Goal: Task Accomplishment & Management: Manage account settings

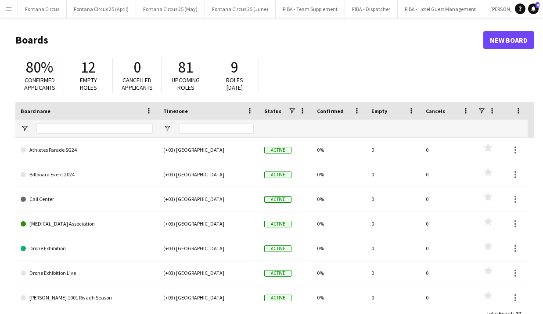
click at [0, 8] on button "Menu" at bounding box center [9, 9] width 18 height 18
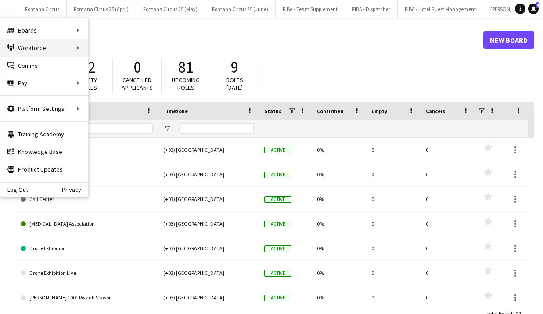
click at [76, 47] on div "Workforce Workforce" at bounding box center [44, 48] width 88 height 18
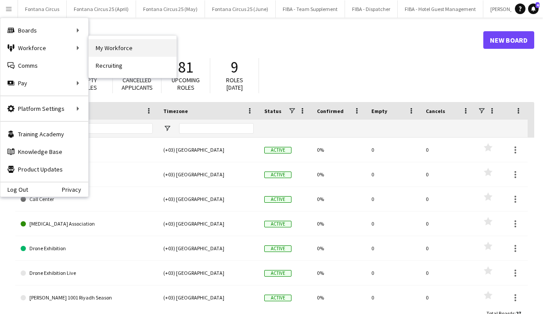
click at [111, 49] on link "My Workforce" at bounding box center [133, 48] width 88 height 18
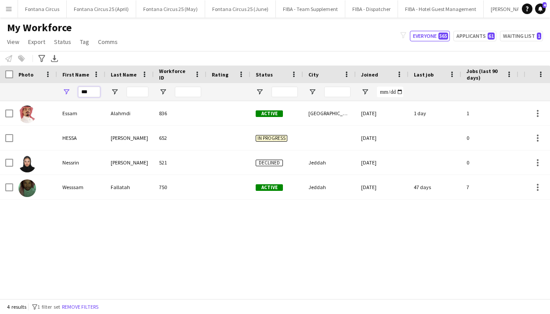
click at [88, 90] on input "***" at bounding box center [89, 92] width 22 height 11
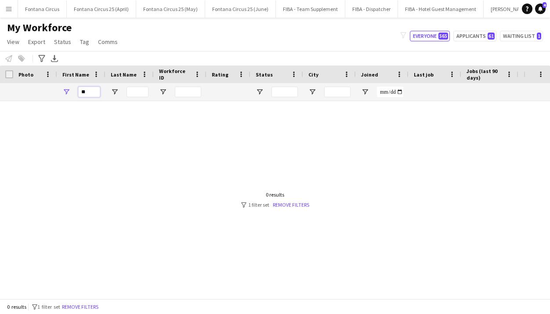
type input "*"
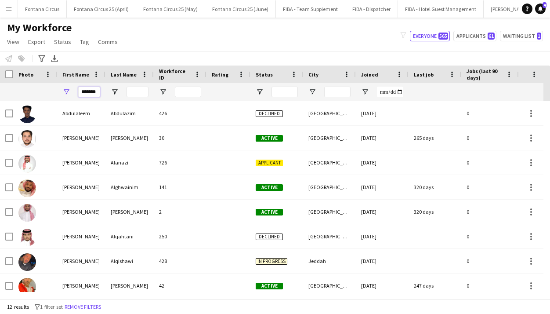
type input "********"
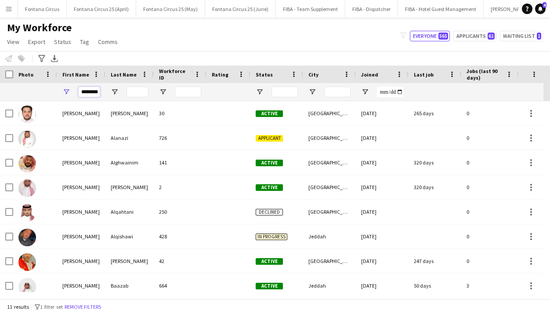
click at [91, 94] on input "********" at bounding box center [89, 92] width 22 height 11
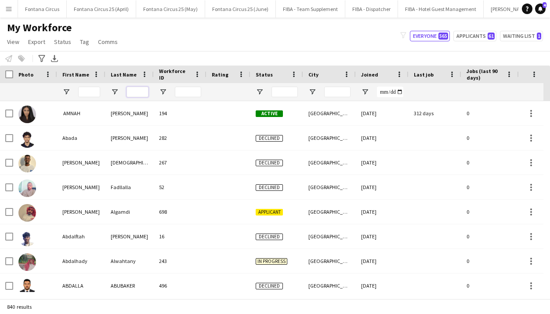
click at [139, 90] on input "Last Name Filter Input" at bounding box center [137, 92] width 22 height 11
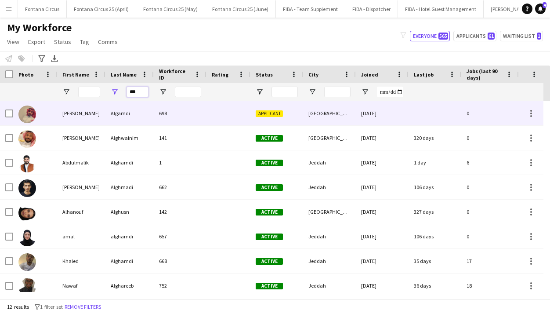
type input "***"
click at [115, 115] on div "Algamdi" at bounding box center [129, 113] width 48 height 24
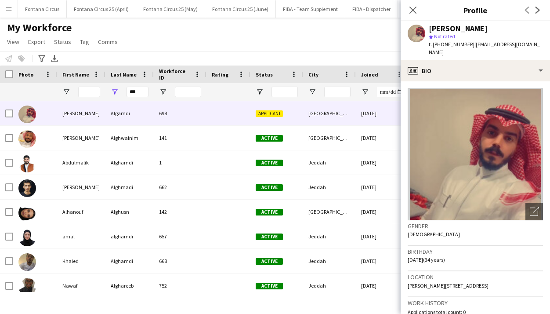
click at [272, 47] on span "| [EMAIL_ADDRESS][DOMAIN_NAME]" at bounding box center [484, 48] width 111 height 14
copy span "azooo2161411"
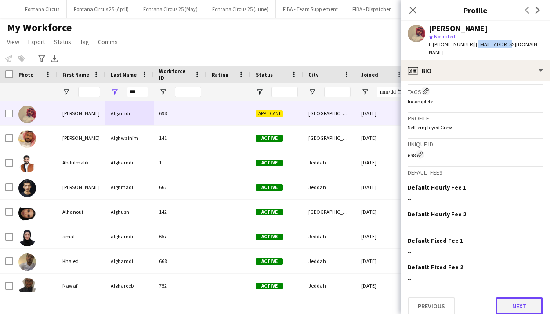
click at [272, 301] on button "Next" at bounding box center [518, 306] width 47 height 18
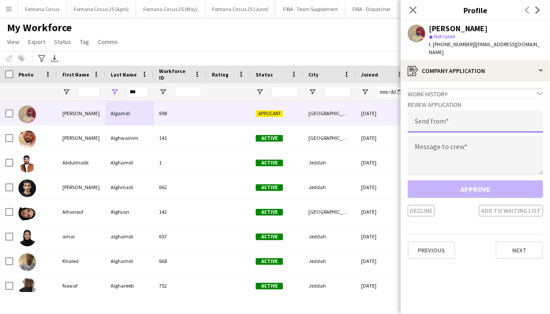
click at [272, 113] on input "email" at bounding box center [475, 121] width 135 height 22
type input "**********"
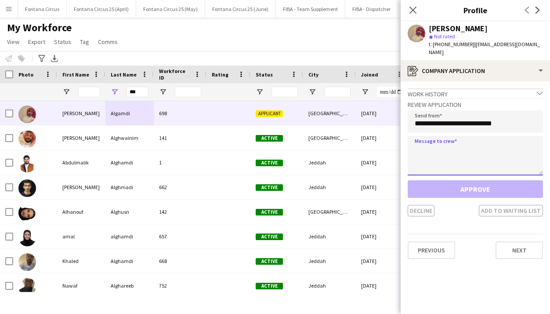
click at [272, 144] on textarea at bounding box center [475, 156] width 135 height 40
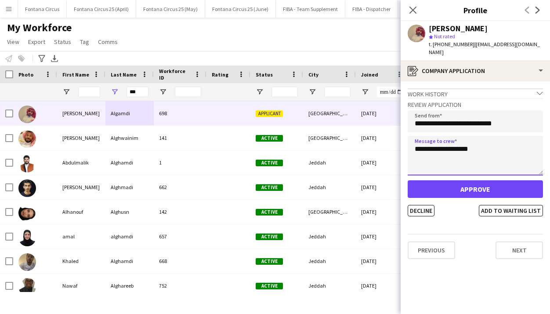
type textarea "**********"
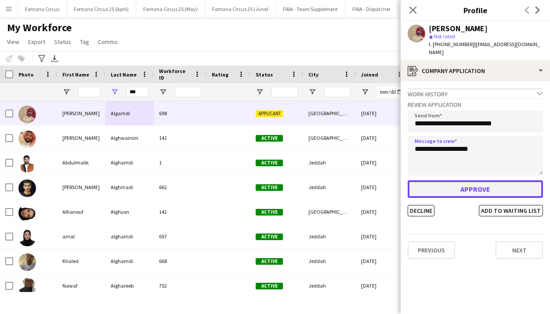
click at [272, 180] on button "Approve" at bounding box center [475, 189] width 135 height 18
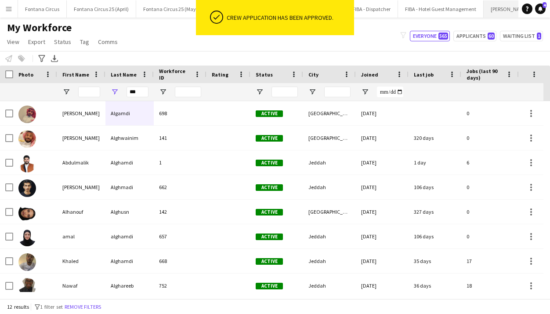
scroll to position [0, 168]
click at [272, 11] on button "PLUMA25 - SEP Close" at bounding box center [514, 8] width 47 height 17
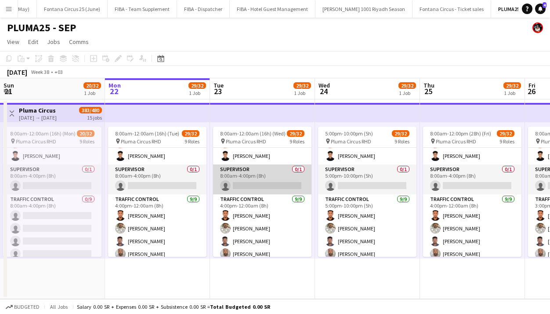
click at [238, 186] on app-card-role "Supervisor 0/1 8:00am-4:00pm (8h) single-neutral-actions" at bounding box center [262, 179] width 98 height 30
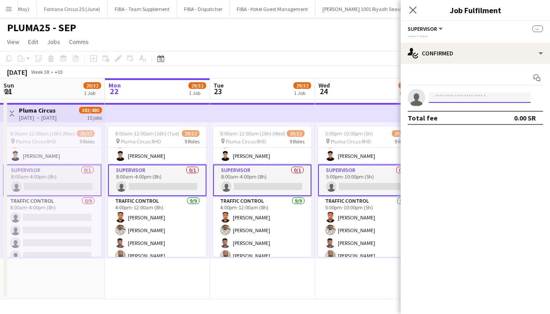
click at [272, 97] on input at bounding box center [480, 97] width 102 height 11
paste input "**********"
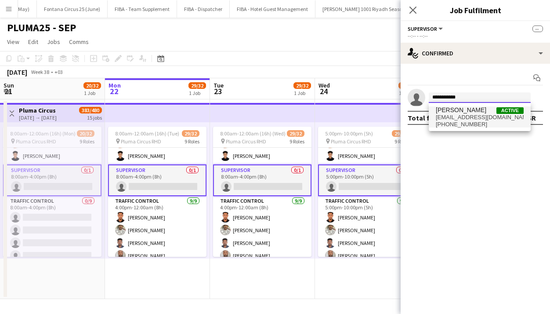
type input "**********"
click at [272, 115] on span "[EMAIL_ADDRESS][DOMAIN_NAME]" at bounding box center [480, 117] width 88 height 7
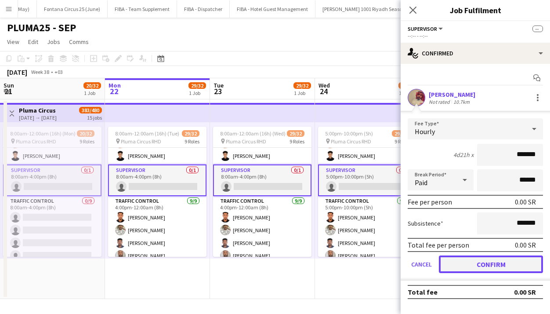
click at [272, 261] on button "Confirm" at bounding box center [491, 264] width 104 height 18
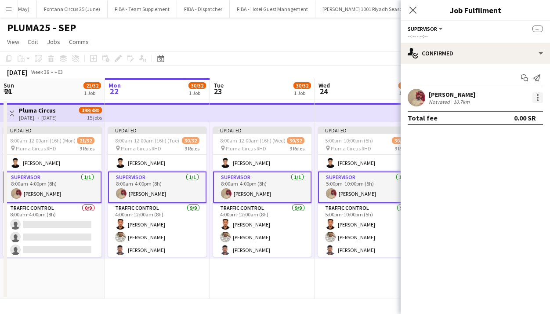
click at [272, 99] on div at bounding box center [537, 97] width 11 height 11
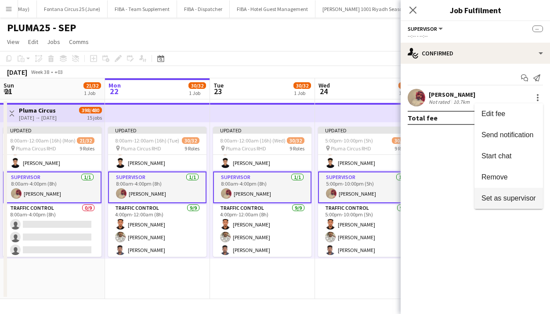
click at [272, 201] on span "Set as supervisor" at bounding box center [508, 197] width 54 height 7
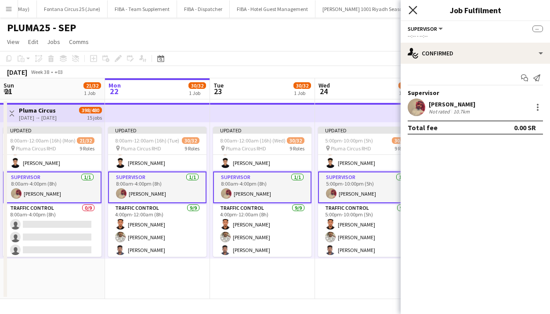
click at [272, 11] on icon "Close pop-in" at bounding box center [412, 10] width 8 height 8
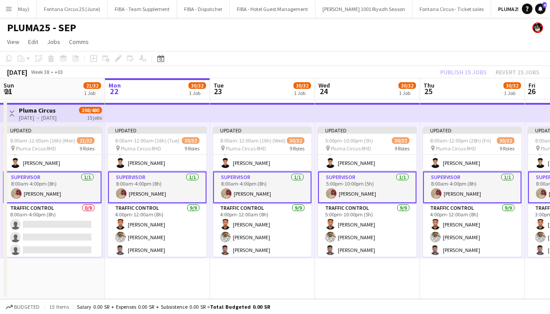
click at [272, 73] on div "Publish 15 jobs Revert 15 jobs" at bounding box center [489, 71] width 120 height 11
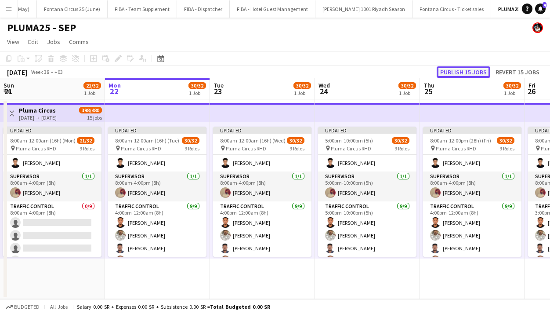
click at [272, 73] on button "Publish 15 jobs" at bounding box center [463, 71] width 54 height 11
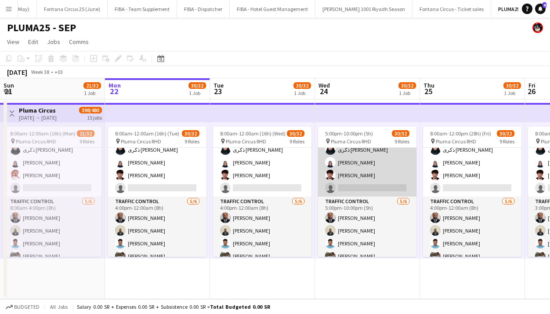
click at [272, 183] on app-card-role "Organizer [DATE] 5:00pm-10:00pm (5h) [PERSON_NAME] [PERSON_NAME] ذكرى حسين علي …" at bounding box center [367, 150] width 98 height 94
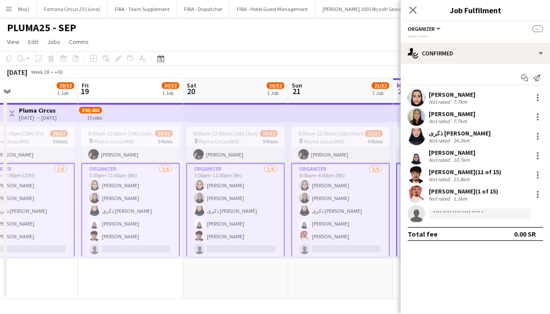
click at [233, 202] on app-card-role "Organizer [DATE] 3:00pm-11:00pm (8h) [PERSON_NAME] [PERSON_NAME] ذكرى حسين علي …" at bounding box center [235, 210] width 98 height 95
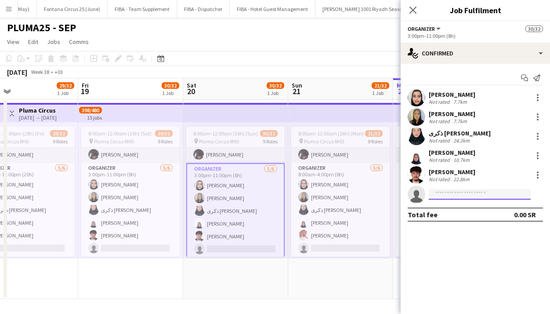
click at [272, 193] on input at bounding box center [480, 194] width 102 height 11
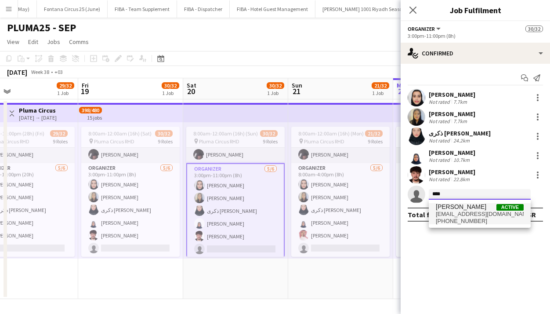
type input "****"
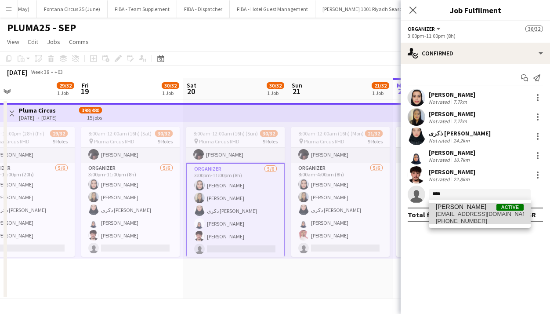
click at [272, 211] on span "[EMAIL_ADDRESS][DOMAIN_NAME]" at bounding box center [480, 213] width 88 height 7
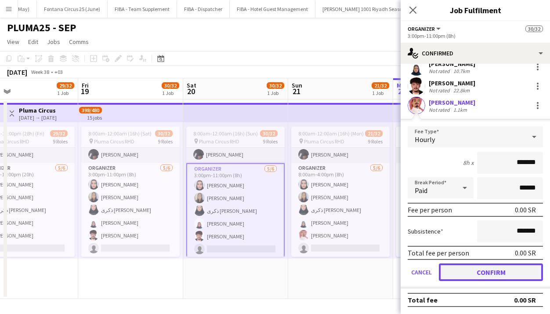
click at [272, 271] on button "Confirm" at bounding box center [491, 272] width 104 height 18
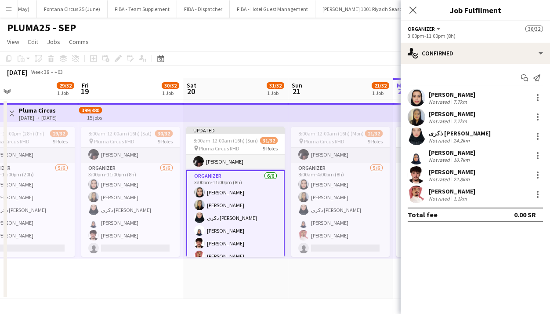
click at [272, 49] on app-page-menu "View Day view expanded Day view collapsed Month view Date picker Jump to [DATE]…" at bounding box center [275, 42] width 550 height 17
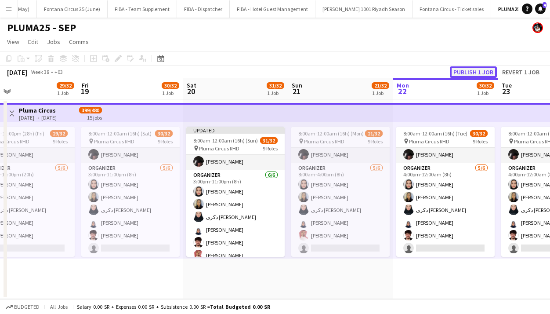
click at [272, 67] on button "Publish 1 job" at bounding box center [473, 71] width 47 height 11
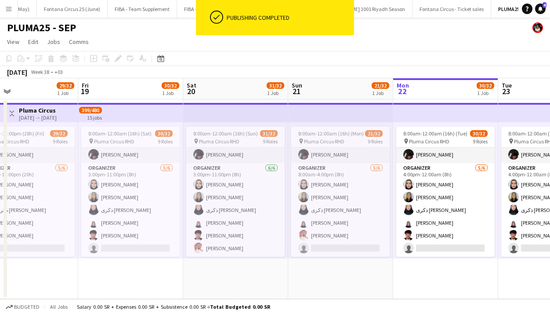
click at [133, 110] on app-top-bar at bounding box center [130, 112] width 105 height 19
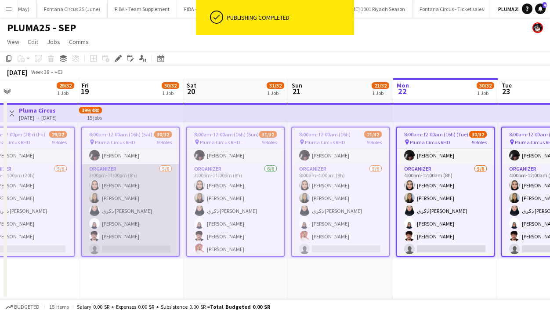
click at [148, 248] on app-card-role "Organizer [DATE] 3:00pm-11:00pm (8h) [PERSON_NAME] [PERSON_NAME] ذكرى حسين علي …" at bounding box center [130, 211] width 97 height 94
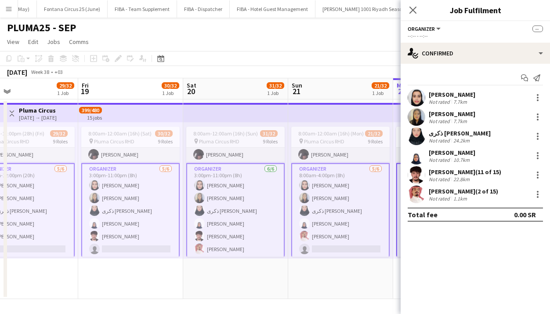
click at [216, 206] on app-card-role "Organizer [DATE] 3:00pm-11:00pm (8h) [PERSON_NAME] [PERSON_NAME] ذكرى حسين علي …" at bounding box center [235, 210] width 98 height 95
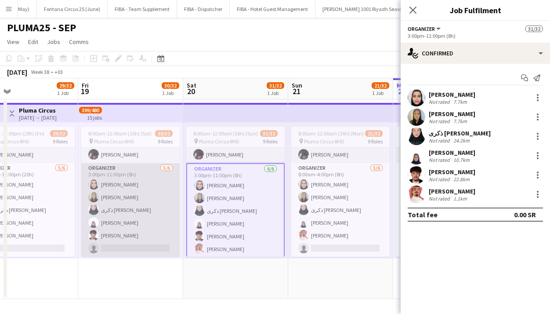
click at [146, 205] on app-card-role "Organizer [DATE] 3:00pm-11:00pm (8h) [PERSON_NAME] [PERSON_NAME] ذكرى حسين علي …" at bounding box center [130, 210] width 98 height 94
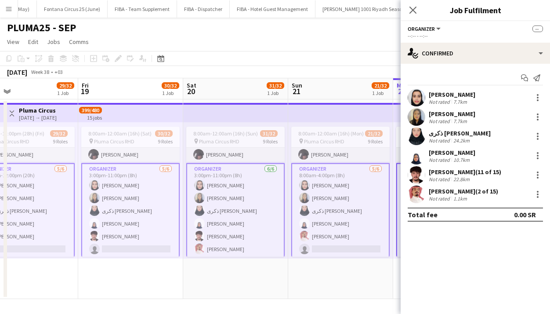
click at [146, 205] on app-card-role "Organizer [DATE] 3:00pm-11:00pm (8h) [PERSON_NAME] [PERSON_NAME] ذكرى حسين علي …" at bounding box center [130, 210] width 98 height 95
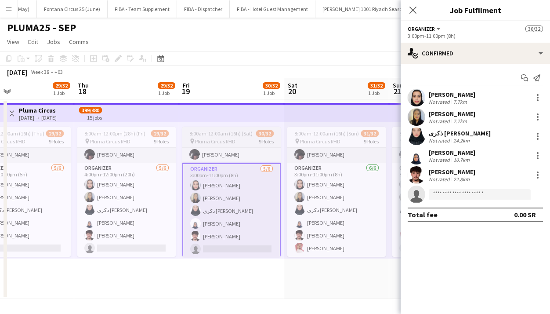
click at [146, 205] on app-card-role "Organizer [DATE] 4:00pm-12:00pm (20h) [PERSON_NAME] [PERSON_NAME] ذكرى حسين علي…" at bounding box center [126, 210] width 98 height 94
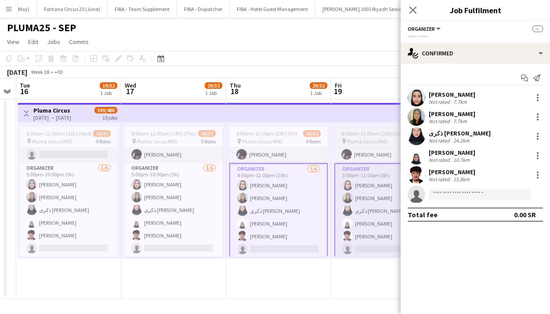
click at [146, 205] on app-card-role "Organizer [DATE] 5:00pm-10:00pm (5h) [PERSON_NAME] [PERSON_NAME] ذكرى حسين علي …" at bounding box center [173, 210] width 98 height 94
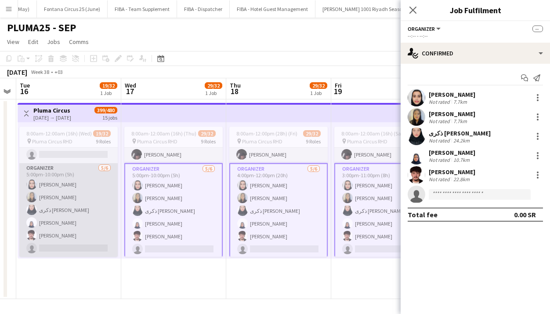
click at [100, 203] on app-card-role "Organizer [DATE] 5:00pm-10:00pm (5h) [PERSON_NAME] [PERSON_NAME] ذكرى حسين علي …" at bounding box center [68, 210] width 98 height 94
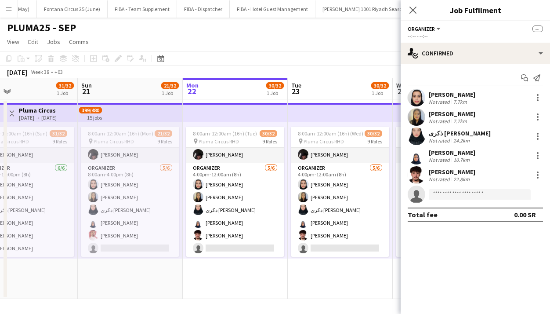
click at [100, 203] on app-card-role "Organizer [DATE] 8:00am-4:00pm (8h) [PERSON_NAME] [PERSON_NAME] ذكرى حسين علي […" at bounding box center [130, 210] width 98 height 94
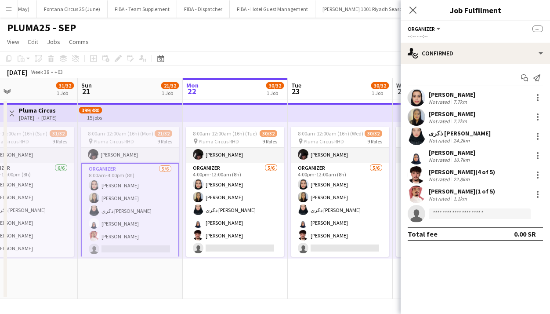
click at [100, 203] on app-card-role "Organizer [DATE] 8:00am-4:00pm (8h) [PERSON_NAME] [PERSON_NAME] ذكرى حسين علي […" at bounding box center [130, 210] width 98 height 95
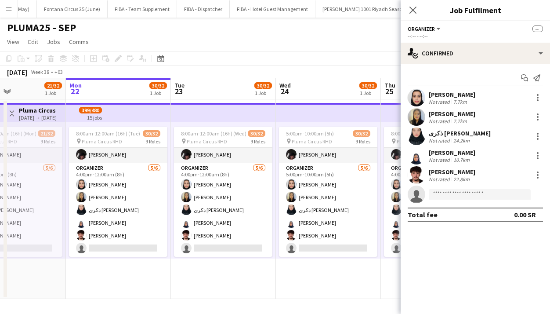
click at [100, 203] on app-card-role "Organizer [DATE] 4:00pm-12:00am (8h) [PERSON_NAME] [PERSON_NAME] ذكرى حسين علي …" at bounding box center [118, 210] width 98 height 94
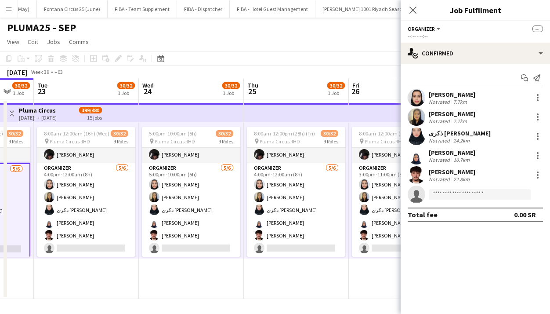
click at [100, 203] on app-card-role "Organizer [DATE] 4:00pm-12:00am (8h) [PERSON_NAME] [PERSON_NAME] ذكرى حسين علي …" at bounding box center [86, 210] width 98 height 94
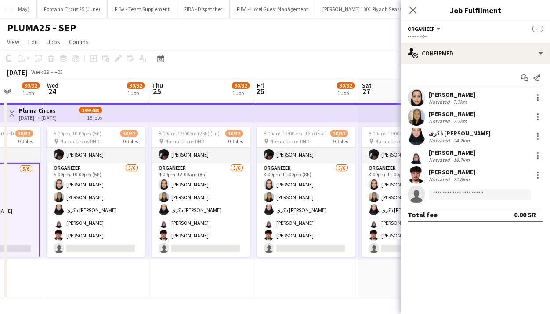
click at [100, 203] on app-card-role "Organizer [DATE] 5:00pm-10:00pm (5h) [PERSON_NAME] [PERSON_NAME] ذكرى حسين علي …" at bounding box center [96, 210] width 98 height 94
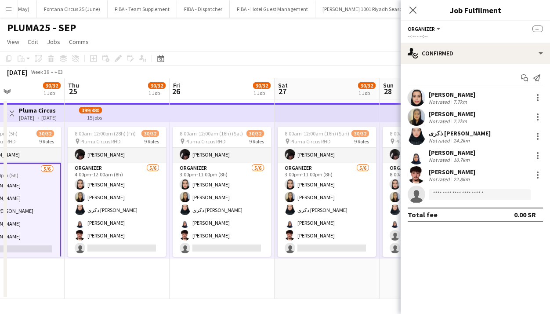
click at [100, 203] on app-card-role "Organizer [DATE] 4:00pm-12:00am (8h) [PERSON_NAME] [PERSON_NAME] ذكرى حسين علي …" at bounding box center [117, 210] width 98 height 94
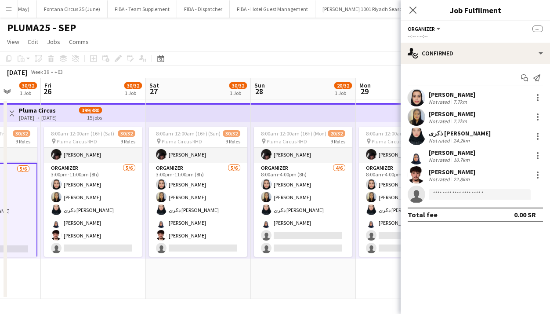
click at [100, 203] on app-card-role "Organizer [DATE] 3:00pm-11:00pm (8h) [PERSON_NAME] [PERSON_NAME] ذكرى حسين علي …" at bounding box center [93, 210] width 98 height 94
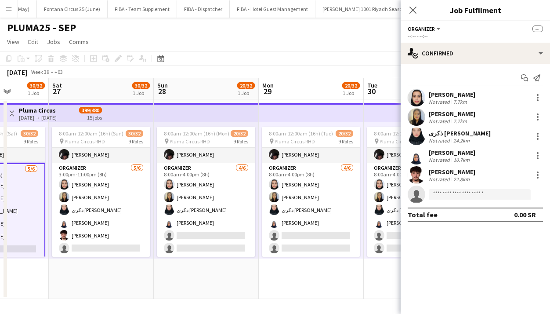
click at [100, 203] on app-card-role "Organizer [DATE] 3:00pm-11:00pm (8h) [PERSON_NAME] [PERSON_NAME] ذكرى حسين علي …" at bounding box center [101, 210] width 98 height 94
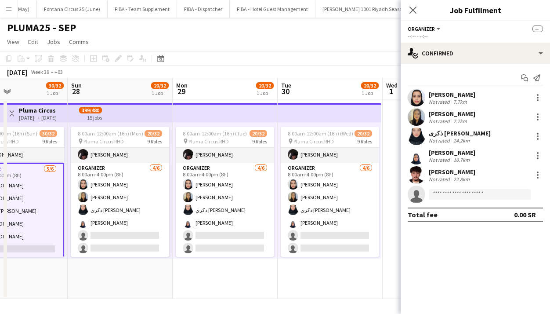
click at [100, 203] on app-card-role "Organizer [DATE] 8:00am-4:00pm (8h) [PERSON_NAME] [PERSON_NAME] ذكرى [PERSON_NA…" at bounding box center [120, 210] width 98 height 94
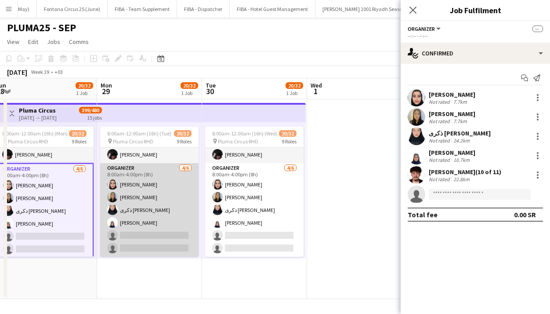
click at [137, 205] on app-card-role "Organizer [DATE] 8:00am-4:00pm (8h) [PERSON_NAME] [PERSON_NAME] ذكرى [PERSON_NA…" at bounding box center [149, 210] width 98 height 94
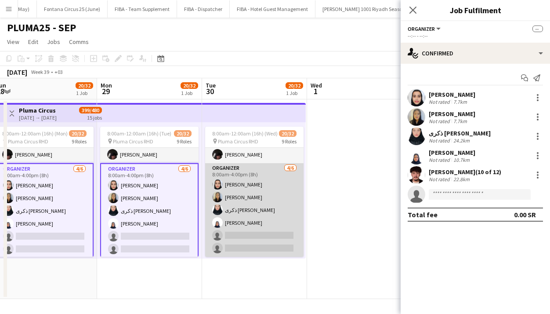
click at [242, 207] on app-card-role "Organizer [DATE] 8:00am-4:00pm (8h) [PERSON_NAME] [PERSON_NAME] ذكرى [PERSON_NA…" at bounding box center [254, 210] width 98 height 94
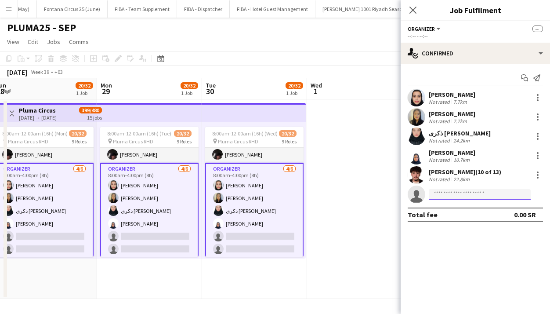
click at [272, 193] on input at bounding box center [480, 194] width 102 height 11
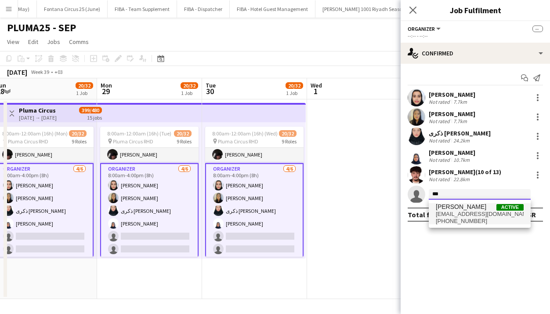
type input "***"
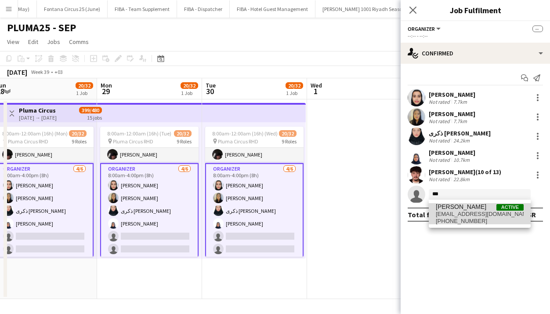
click at [272, 212] on span "[EMAIL_ADDRESS][DOMAIN_NAME]" at bounding box center [480, 213] width 88 height 7
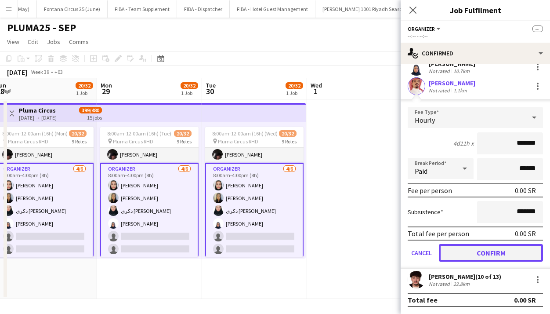
click at [272, 256] on button "Confirm" at bounding box center [491, 253] width 104 height 18
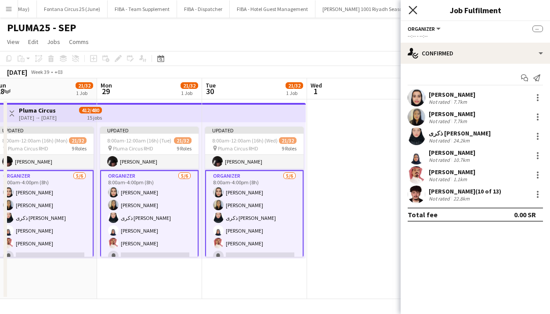
click at [272, 8] on icon at bounding box center [412, 10] width 8 height 8
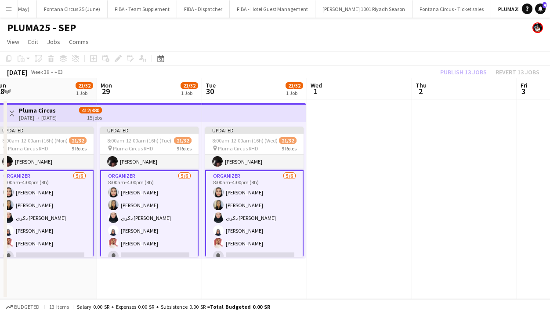
click at [272, 70] on div "Publish 13 jobs Revert 13 jobs" at bounding box center [489, 71] width 120 height 11
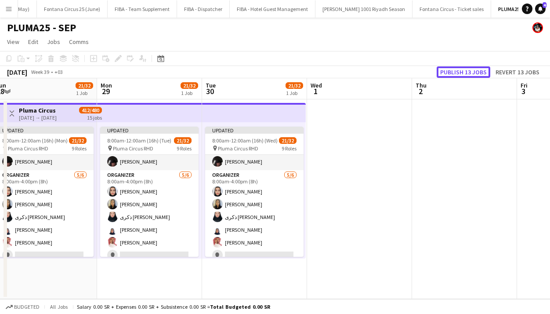
click at [272, 70] on button "Publish 13 jobs" at bounding box center [463, 71] width 54 height 11
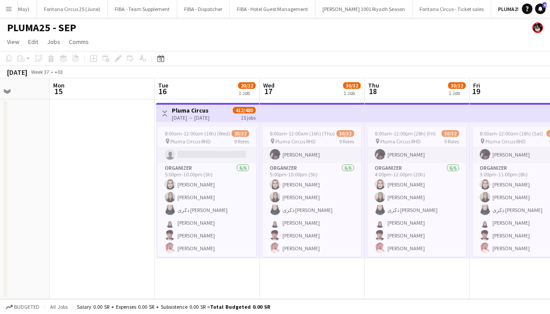
scroll to position [262, 0]
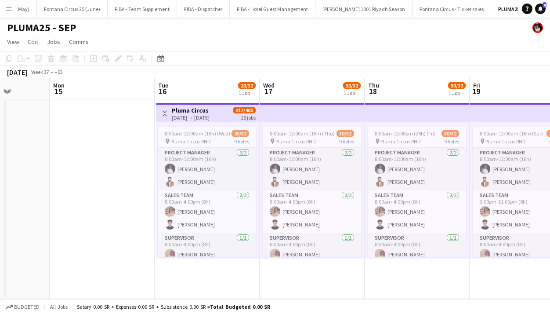
click at [126, 132] on app-date-cell at bounding box center [102, 198] width 105 height 199
